Goal: Check status: Check status

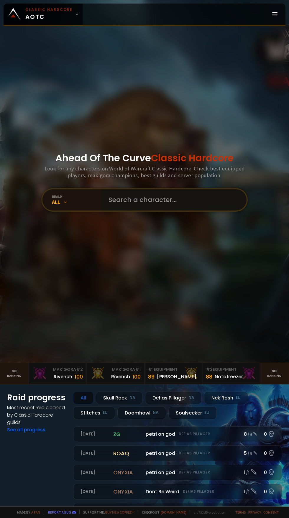
click at [193, 210] on input "text" at bounding box center [172, 199] width 134 height 21
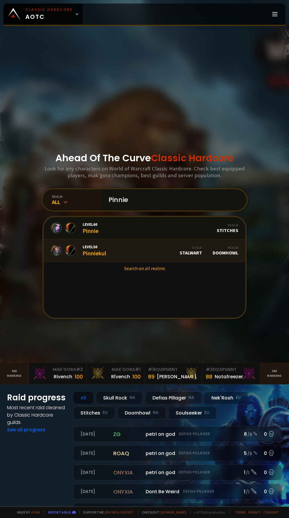
type input "Pinnie"
click at [101, 257] on div "Level 50 Pinniekul" at bounding box center [95, 250] width 24 height 13
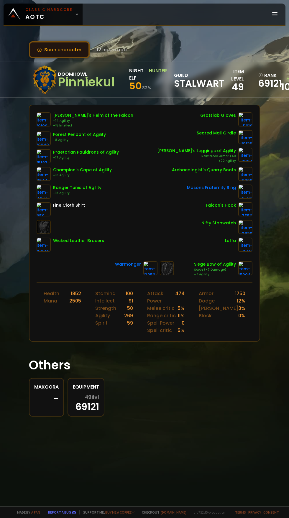
click at [50, 56] on button "Scan character" at bounding box center [59, 49] width 61 height 17
click at [48, 55] on button "Scan character" at bounding box center [59, 49] width 61 height 17
